Goal: Task Accomplishment & Management: Use online tool/utility

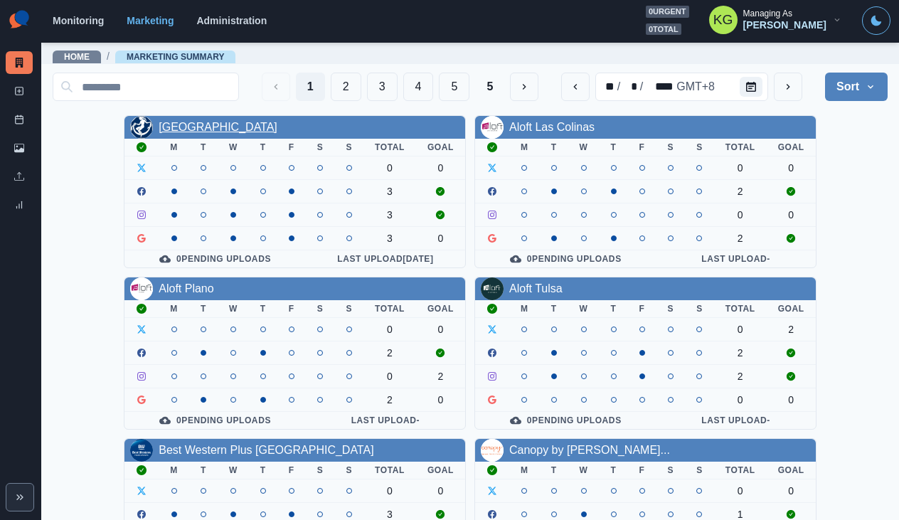
click at [203, 127] on link "[GEOGRAPHIC_DATA]" at bounding box center [218, 127] width 119 height 12
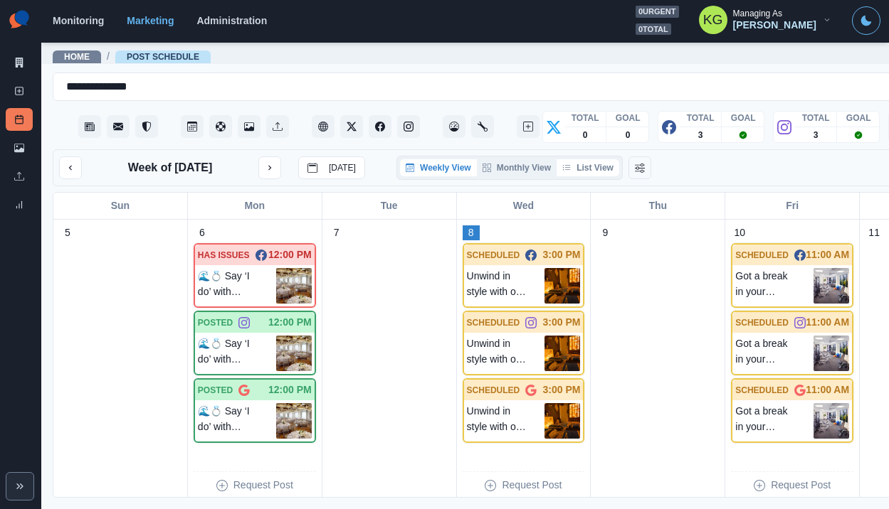
click at [598, 169] on button "List View" at bounding box center [587, 167] width 63 height 17
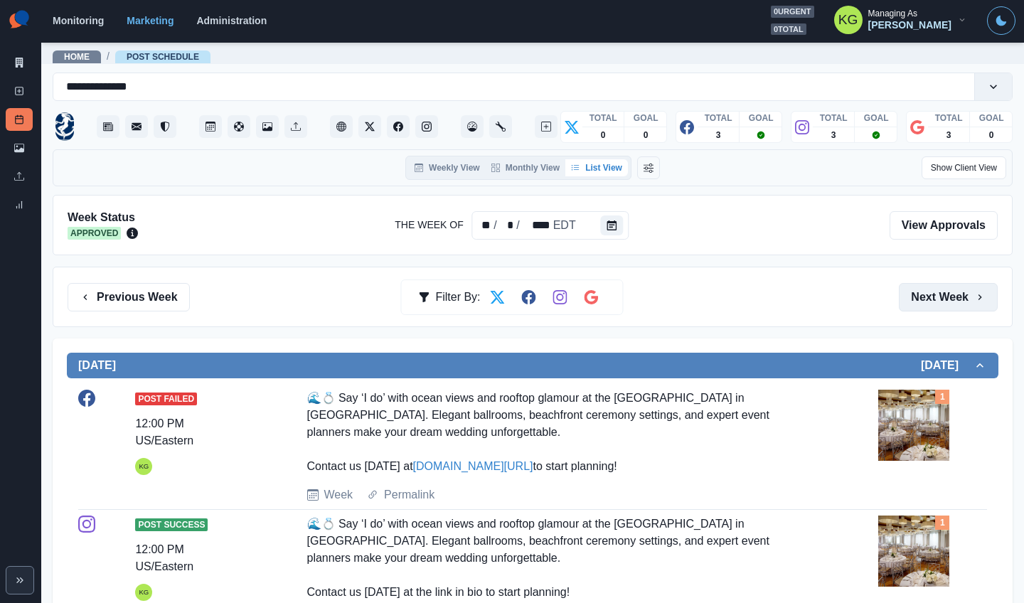
click at [898, 294] on button "Next Week" at bounding box center [948, 297] width 99 height 28
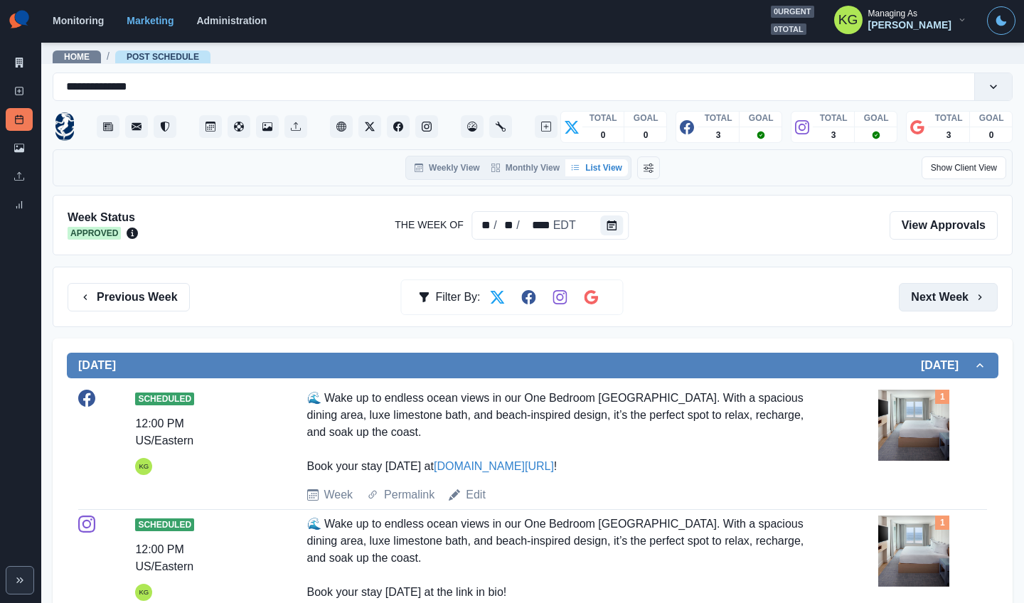
click at [898, 300] on button "Next Week" at bounding box center [948, 297] width 99 height 28
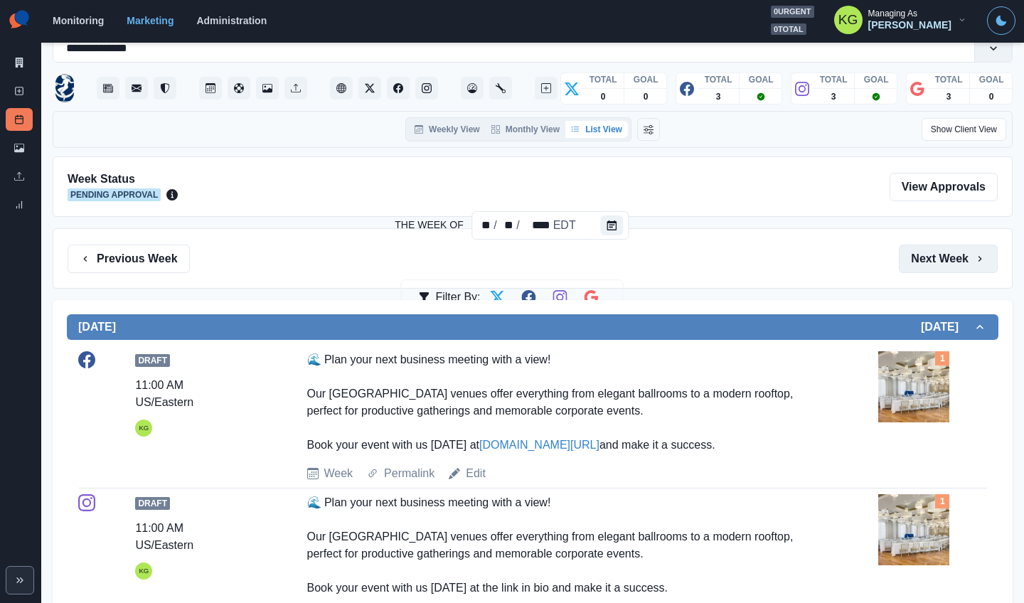
click at [898, 263] on button "Next Week" at bounding box center [948, 259] width 99 height 28
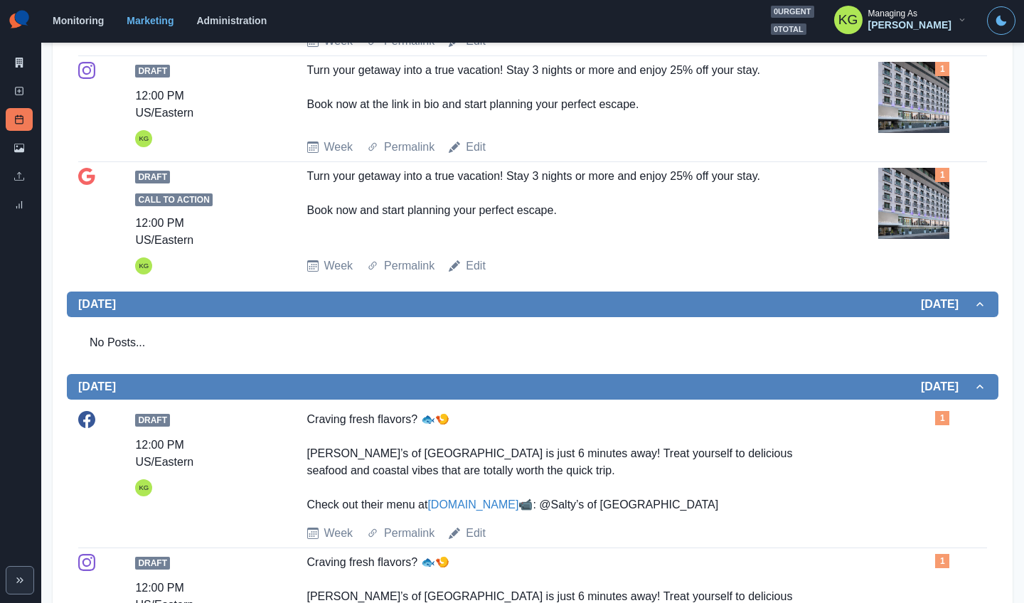
scroll to position [201, 0]
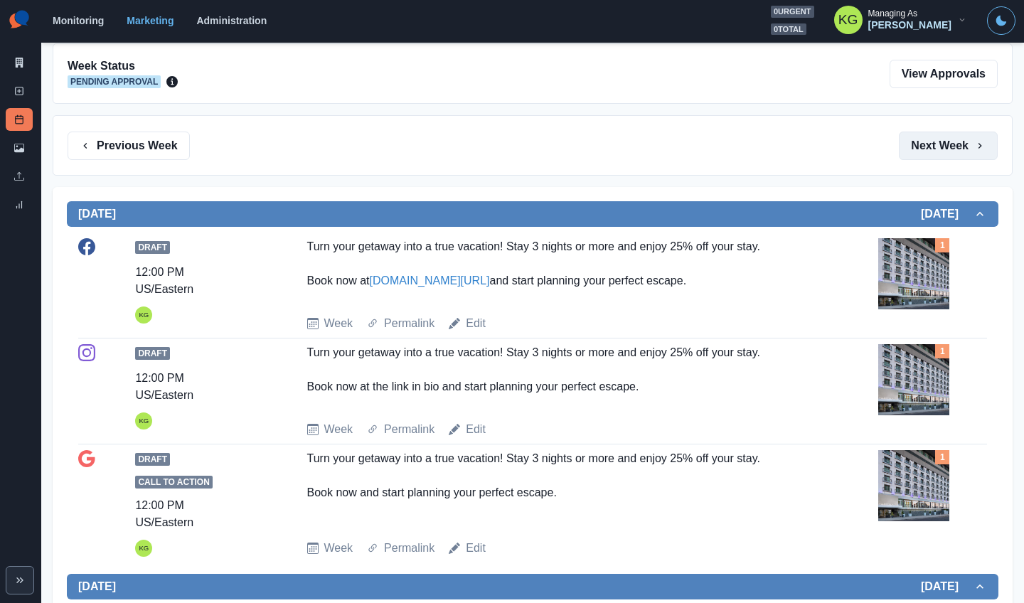
click at [898, 141] on button "Next Week" at bounding box center [948, 146] width 99 height 28
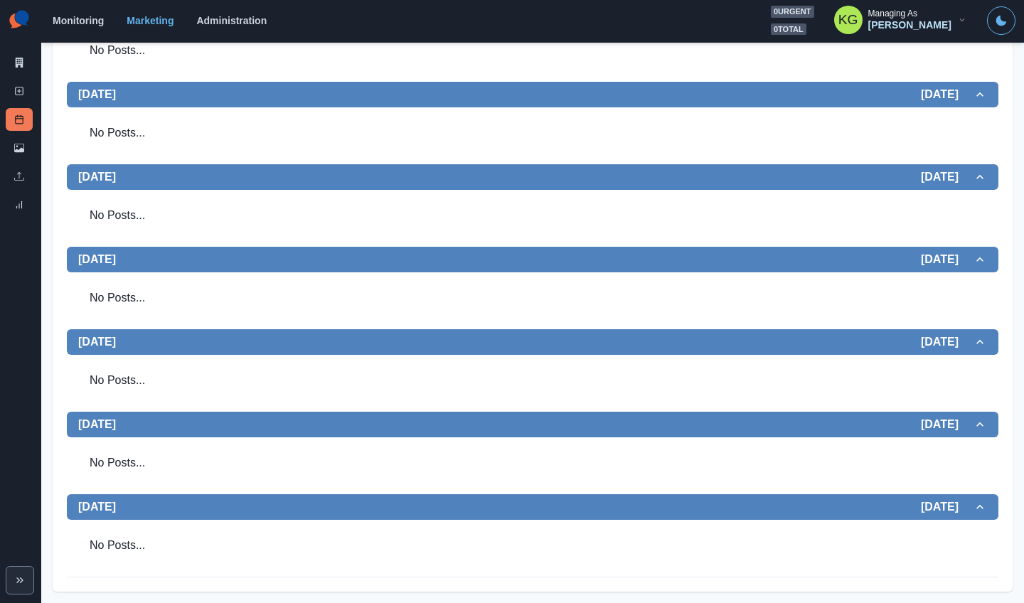
scroll to position [354, 0]
